Goal: Answer question/provide support

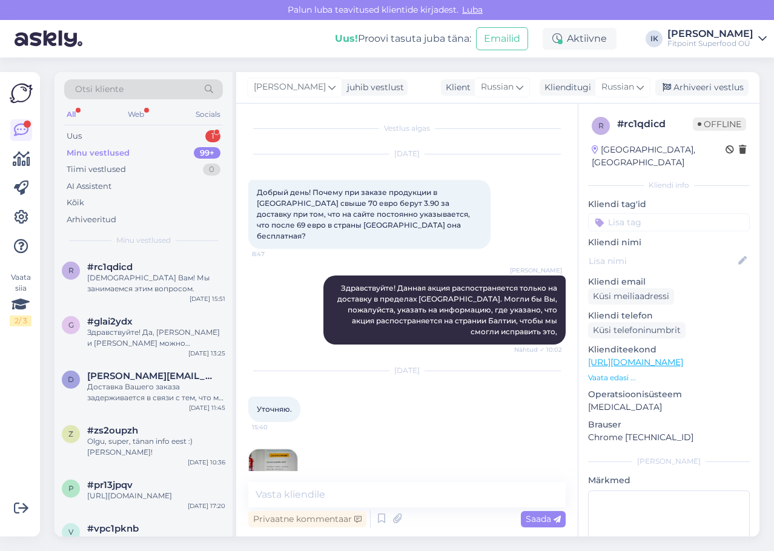
scroll to position [158, 0]
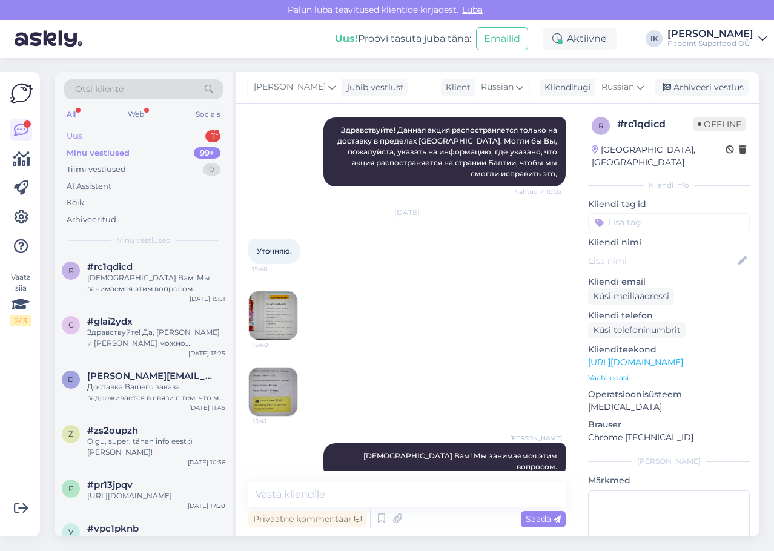
click at [190, 134] on div "Uus 1" at bounding box center [143, 136] width 159 height 17
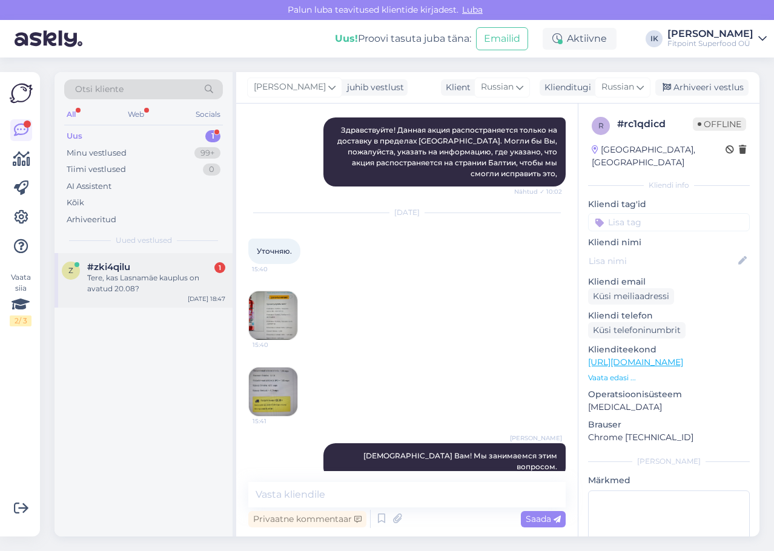
click at [173, 300] on div "z #zki4qilu 1 Tere, kas Lasnamäe kauplus on avatud 20.08? [DATE] 18:47" at bounding box center [144, 280] width 178 height 55
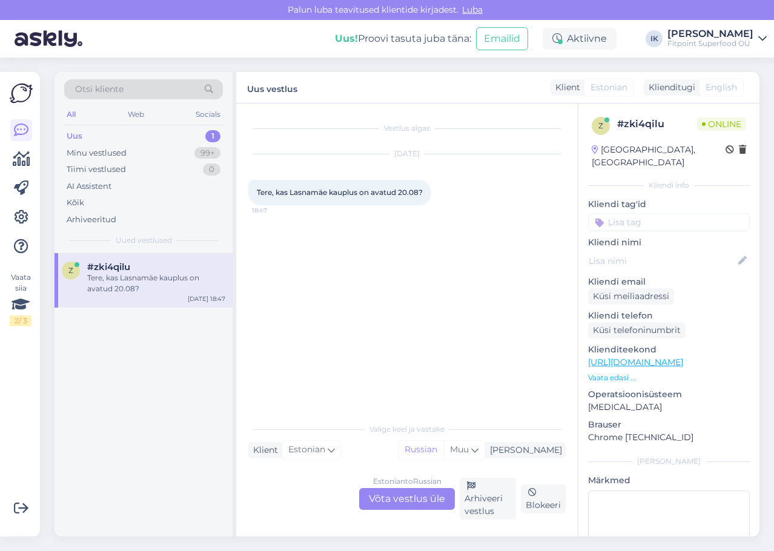
click at [410, 505] on div "Estonian to Russian Võta vestlus üle" at bounding box center [407, 499] width 96 height 22
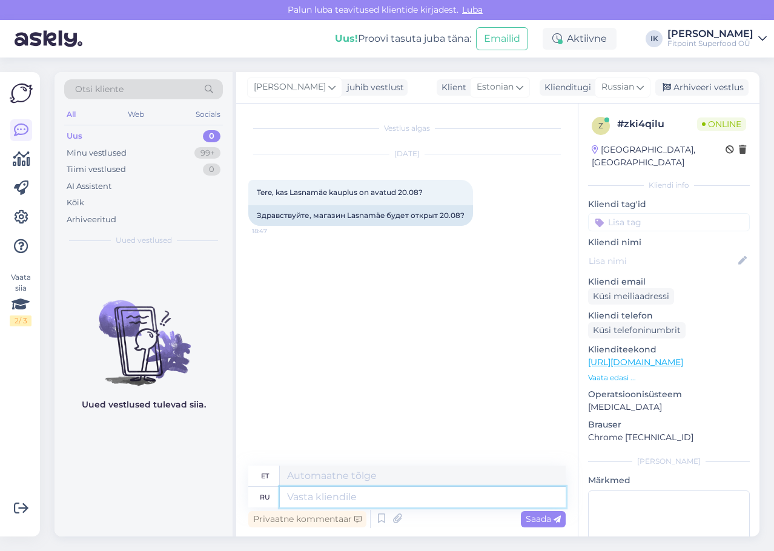
click at [436, 491] on textarea at bounding box center [423, 497] width 286 height 21
type textarea "Здравствуйте!"
type textarea "Tere!"
type textarea "Здравствуйте! Нет,"
type textarea "Tere! Ei,"
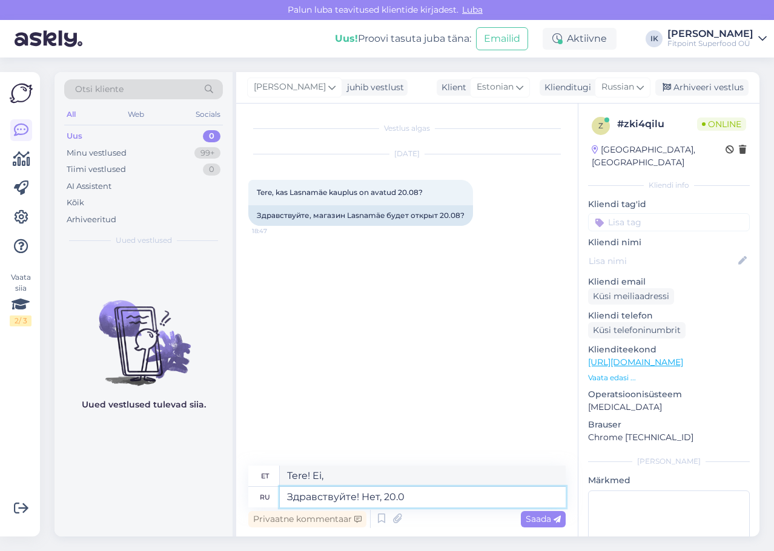
type textarea "Здравствуйте! Нет, 20.08"
type textarea "Tere! Ei, 20.08"
type textarea "Здравствуйте! Нет, 20.08 магащин нв"
type textarea "Tere! Ei, 20.08 kauplused"
type textarea "Здравствуйте! Нет, 20.08 магазин"
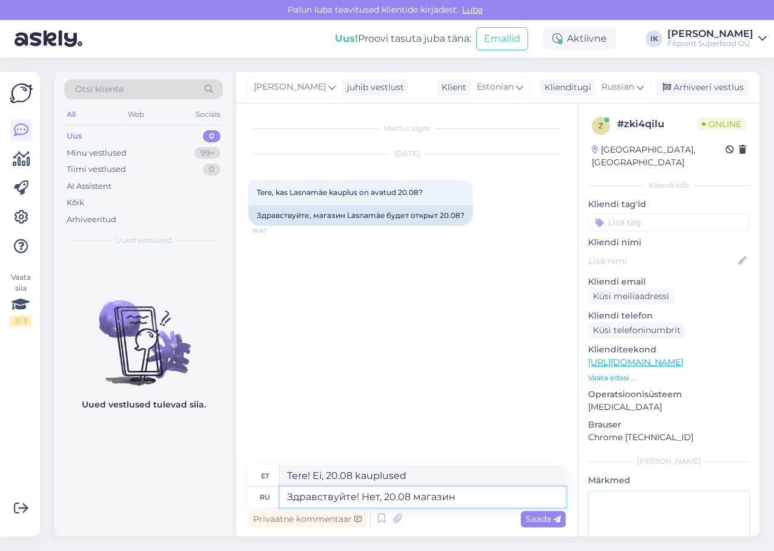
type textarea "Tere! Ei, 20.08 pood"
type textarea "Здравствуйте! Нет, 20.08 магазин на"
type textarea "Tere! Ei, pood on 20.08"
type textarea "Здравствуйте! Нет, 20.08 магазин на Linnamae t"
type textarea "Tere! Ei, 20.08 kauplus Linnamäel"
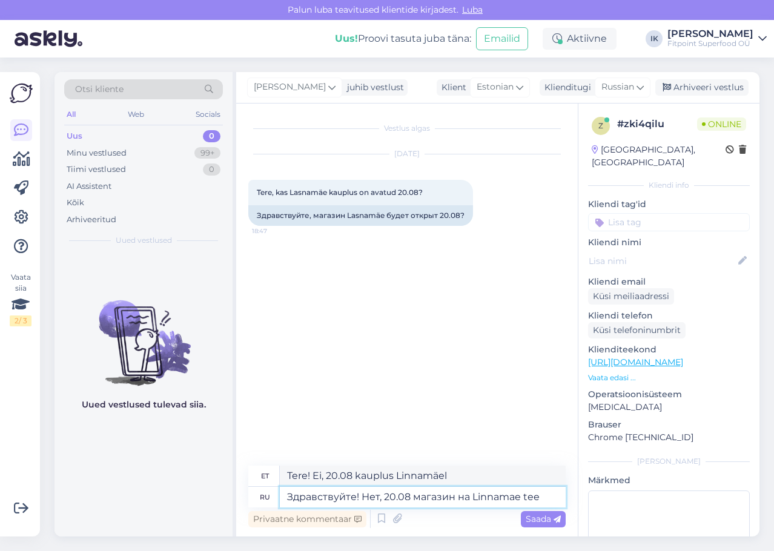
type textarea "Здравствуйте! Нет, 20.08 магазин на [STREET_ADDRESS]"
type textarea "Tere! Ei, 20.08 kauplus Linnamäe teel"
type textarea "Здравствуйте! Нет, 20.08 магазин на [STREET_ADDRESS]"
type textarea "Tere! Ei, 20.08 kauplus Linnamäe tee 3"
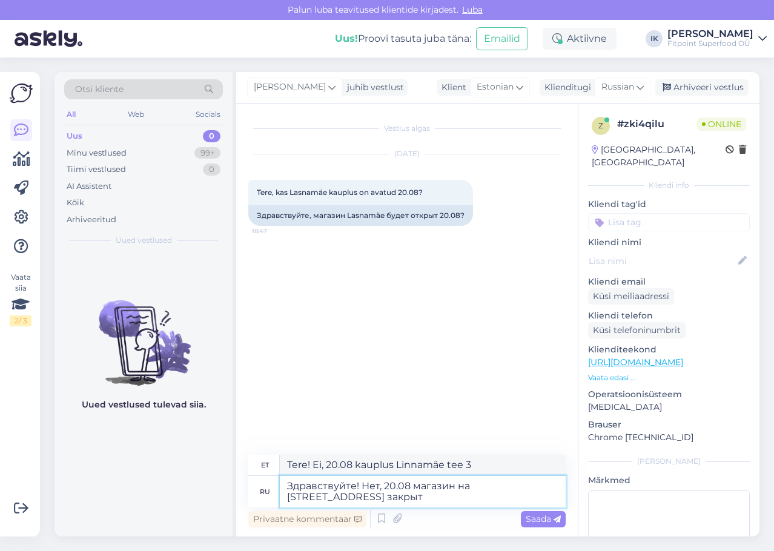
type textarea "Здравствуйте! Нет, 20.08 магазин на [STREET_ADDRESS] закрыт."
type textarea "Tere! Ei, [PERSON_NAME] tee 3 pood 20.08 suletud."
type textarea "Здравствуйте! Нет, 20.08 магазин на [STREET_ADDRESS] закрыт."
click at [534, 501] on textarea "Здравствуйте! Нет, 20.08 магазин на [STREET_ADDRESS] закрыт." at bounding box center [423, 492] width 286 height 32
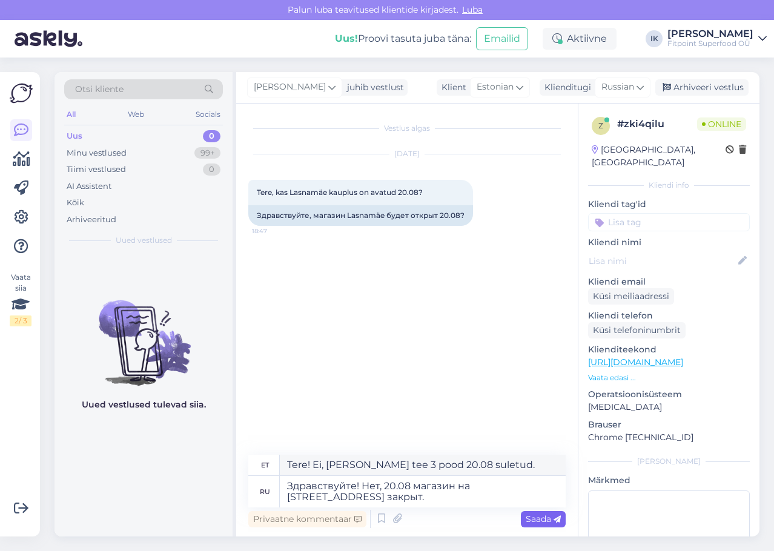
click at [550, 521] on span "Saada" at bounding box center [543, 519] width 35 height 11
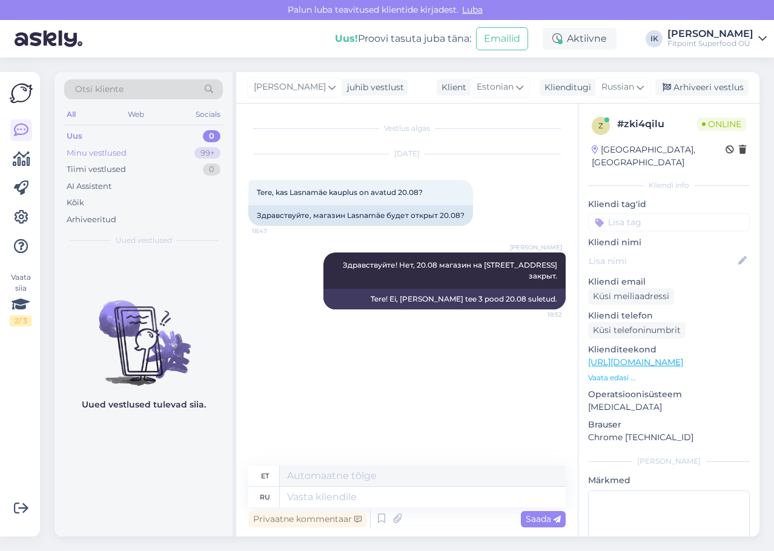
click at [152, 150] on div "Minu vestlused 99+" at bounding box center [143, 153] width 159 height 17
